Goal: Transaction & Acquisition: Purchase product/service

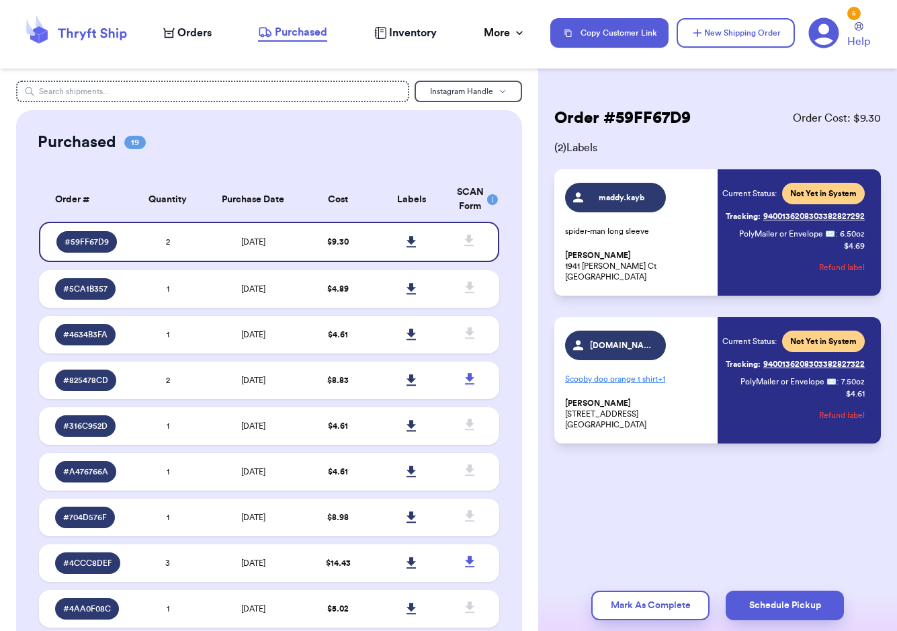
click at [212, 19] on nav "Orders Purchased Inventory More Stats Completed Orders Payments Payouts Copy Cu…" at bounding box center [524, 33] width 748 height 44
click at [206, 30] on span "Orders" at bounding box center [194, 33] width 34 height 16
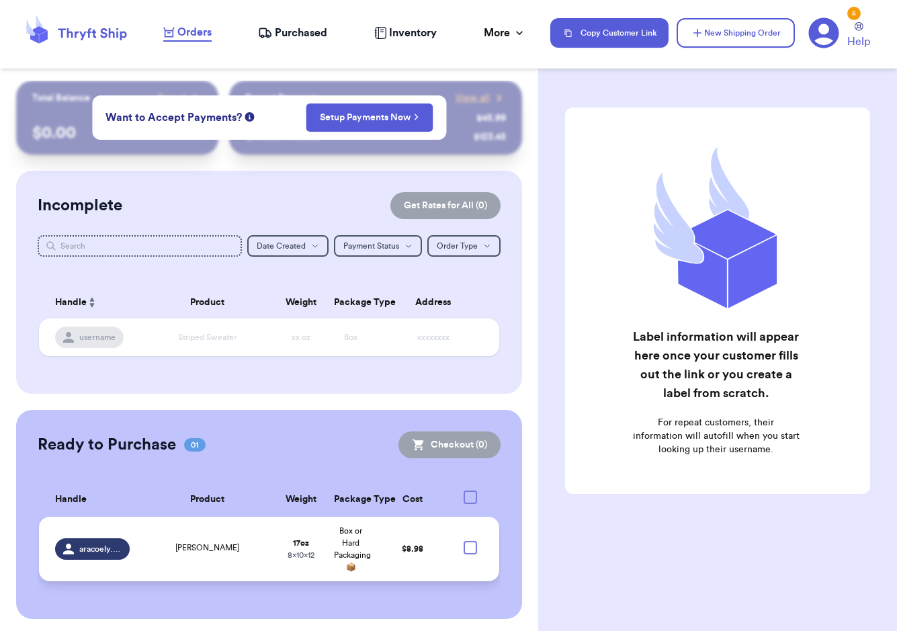
click at [450, 546] on td at bounding box center [475, 549] width 50 height 65
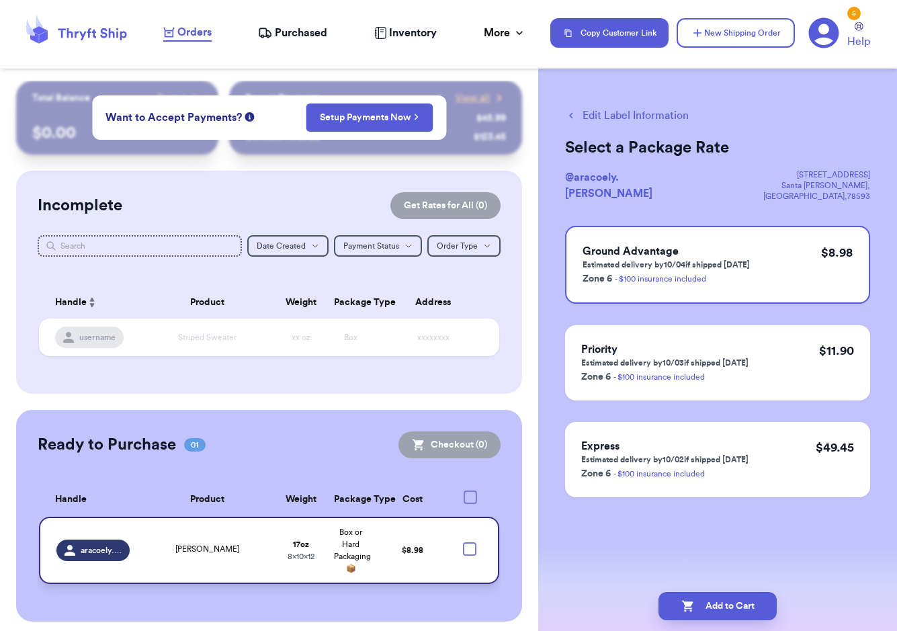
click at [451, 556] on td at bounding box center [475, 550] width 50 height 67
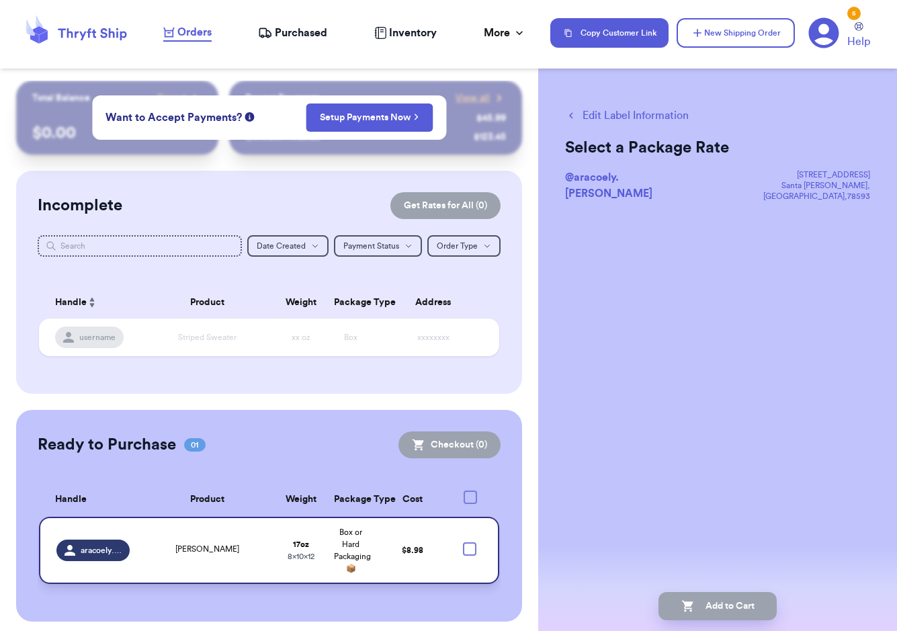
click at [463, 551] on div at bounding box center [469, 548] width 13 height 13
click at [469, 542] on input "checkbox" at bounding box center [469, 542] width 1 height 1
checkbox input "true"
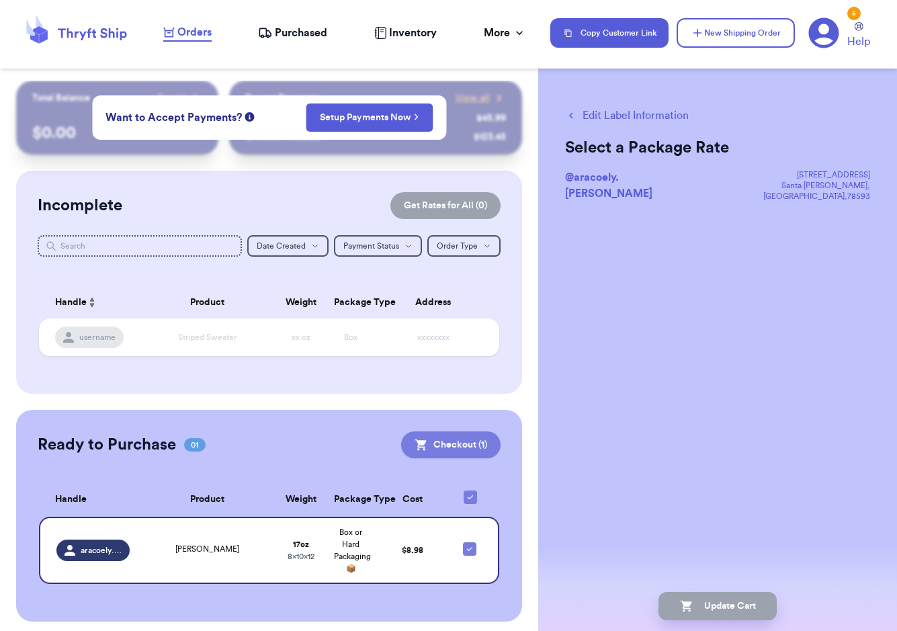
click at [441, 447] on button "Checkout ( 1 )" at bounding box center [450, 444] width 99 height 27
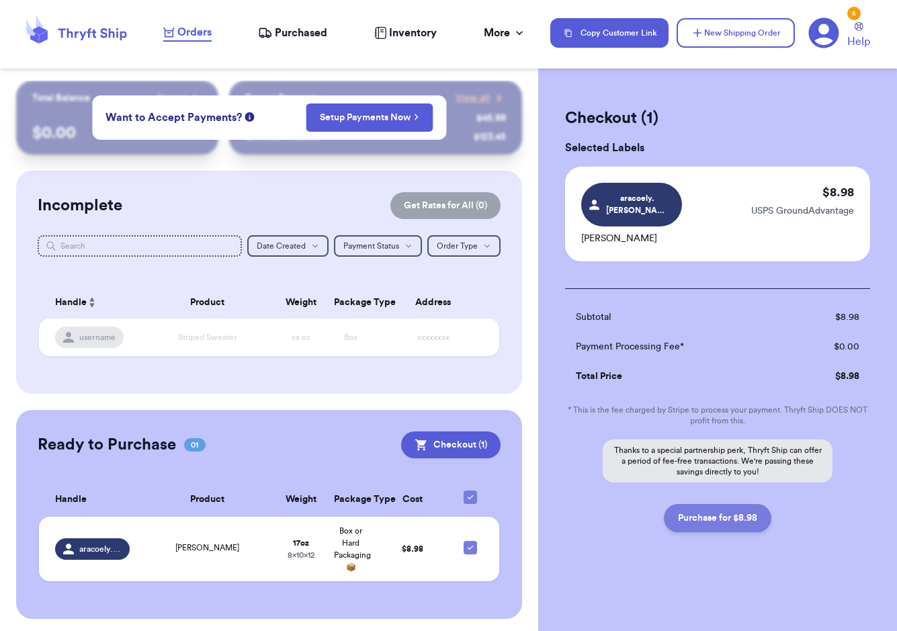
click at [724, 509] on button "Purchase for $8.98" at bounding box center [718, 518] width 108 height 28
checkbox input "false"
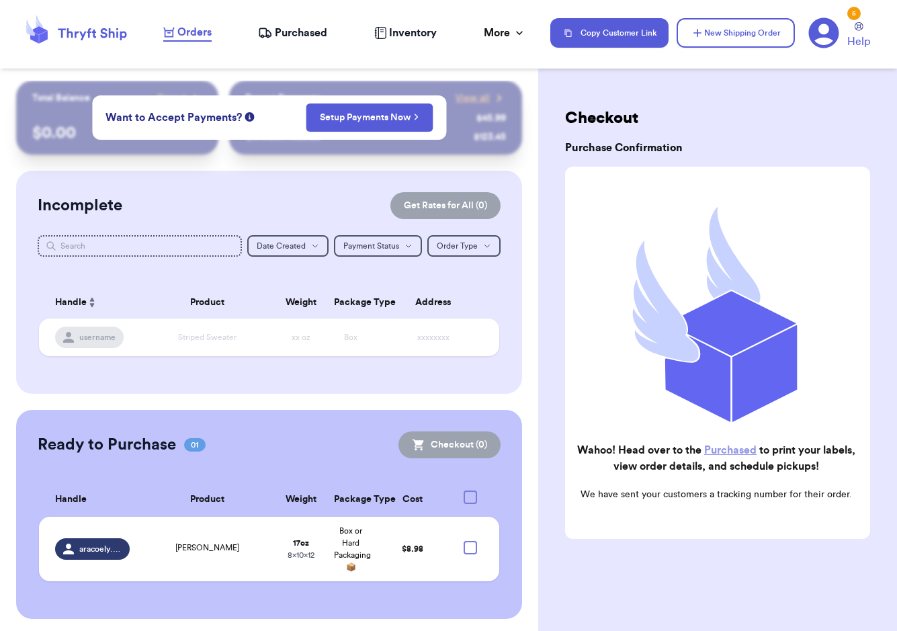
checkbox input "true"
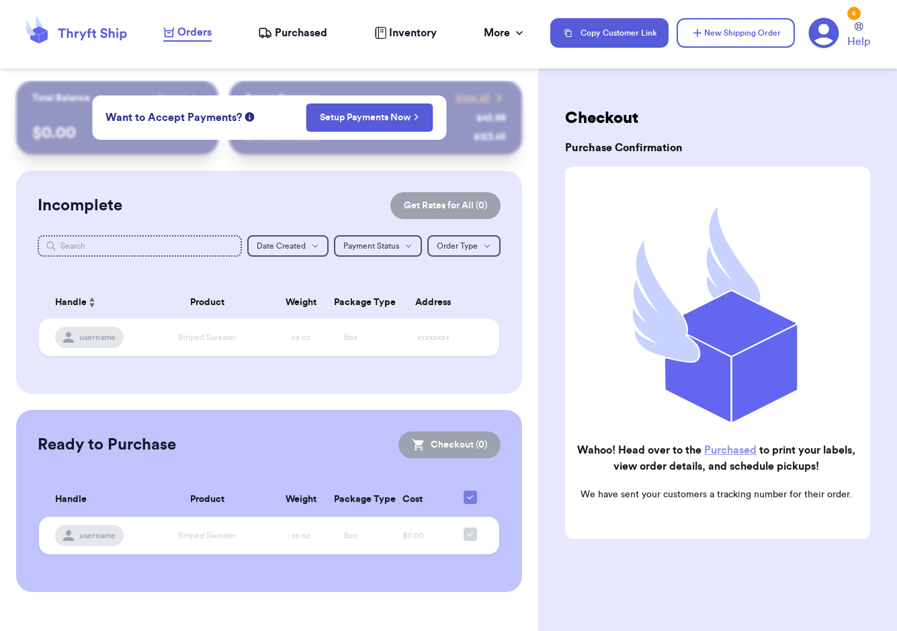
click at [300, 32] on span "Purchased" at bounding box center [301, 33] width 52 height 16
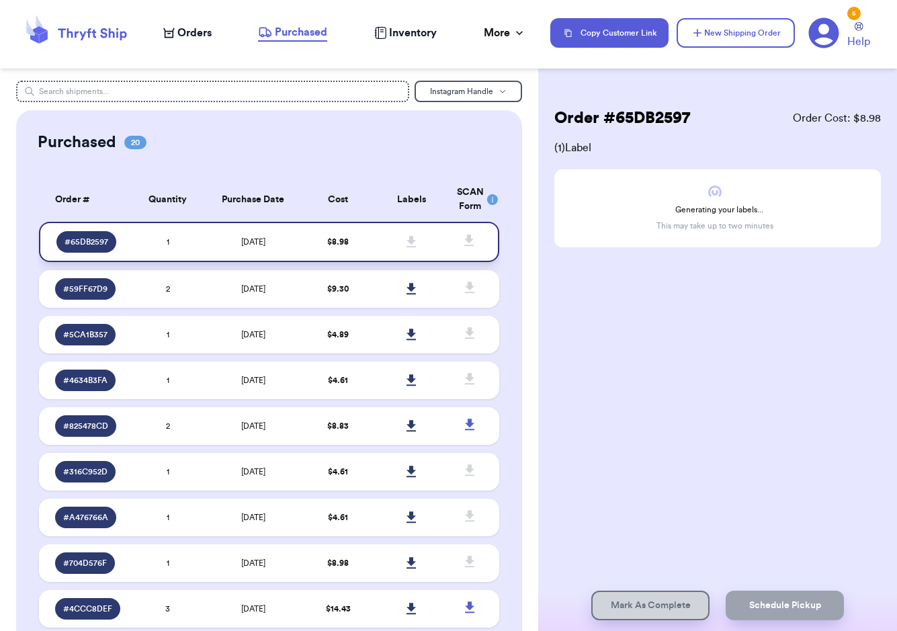
click at [325, 235] on td "$ 8.98" at bounding box center [338, 242] width 74 height 40
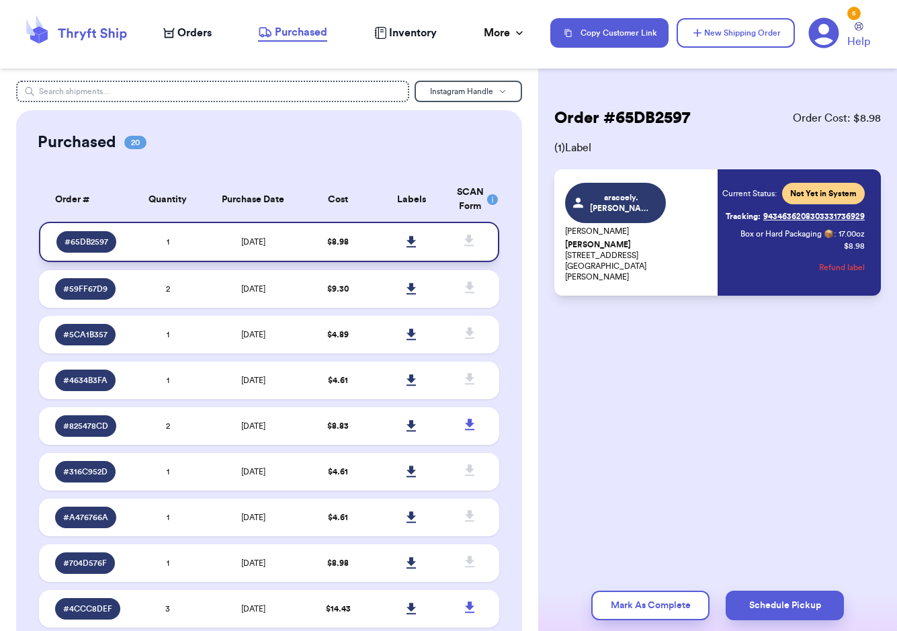
click at [407, 241] on icon at bounding box center [412, 242] width 10 height 12
click at [347, 435] on td "$ 8.83" at bounding box center [338, 426] width 74 height 38
